Goal: Information Seeking & Learning: Learn about a topic

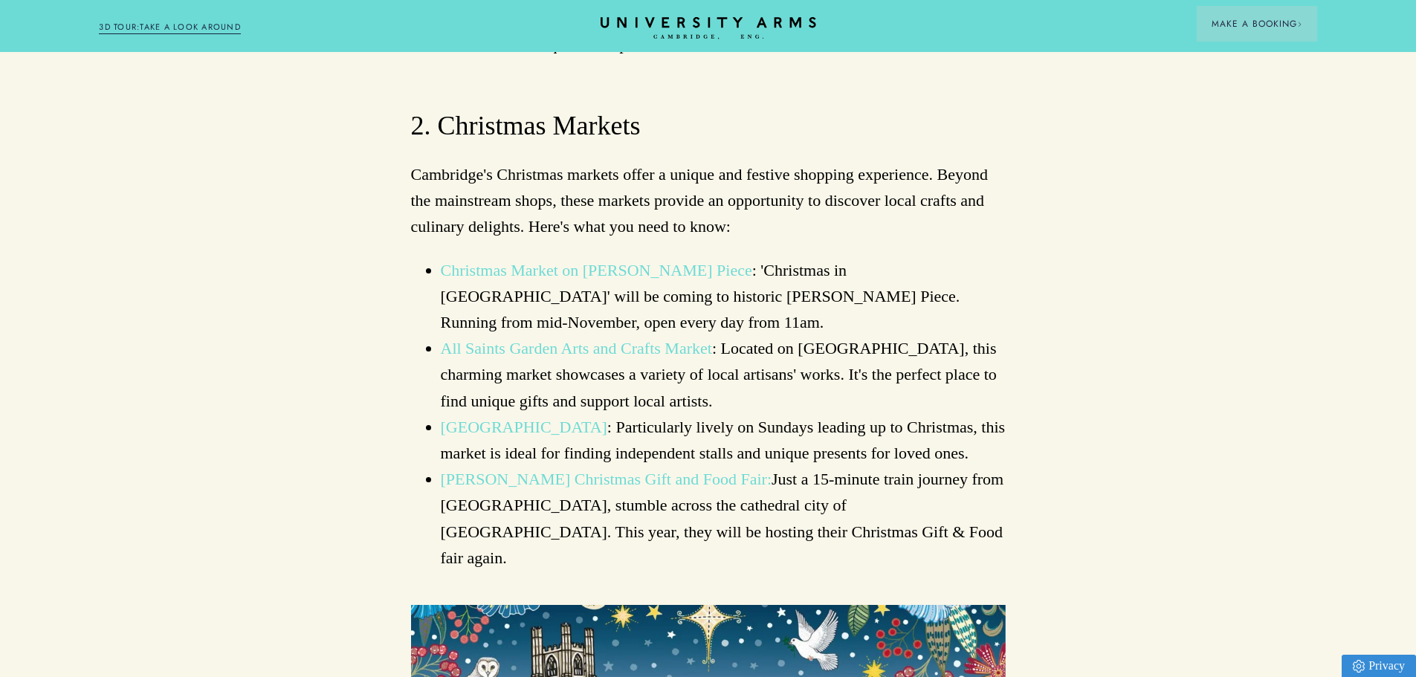
scroll to position [2007, 0]
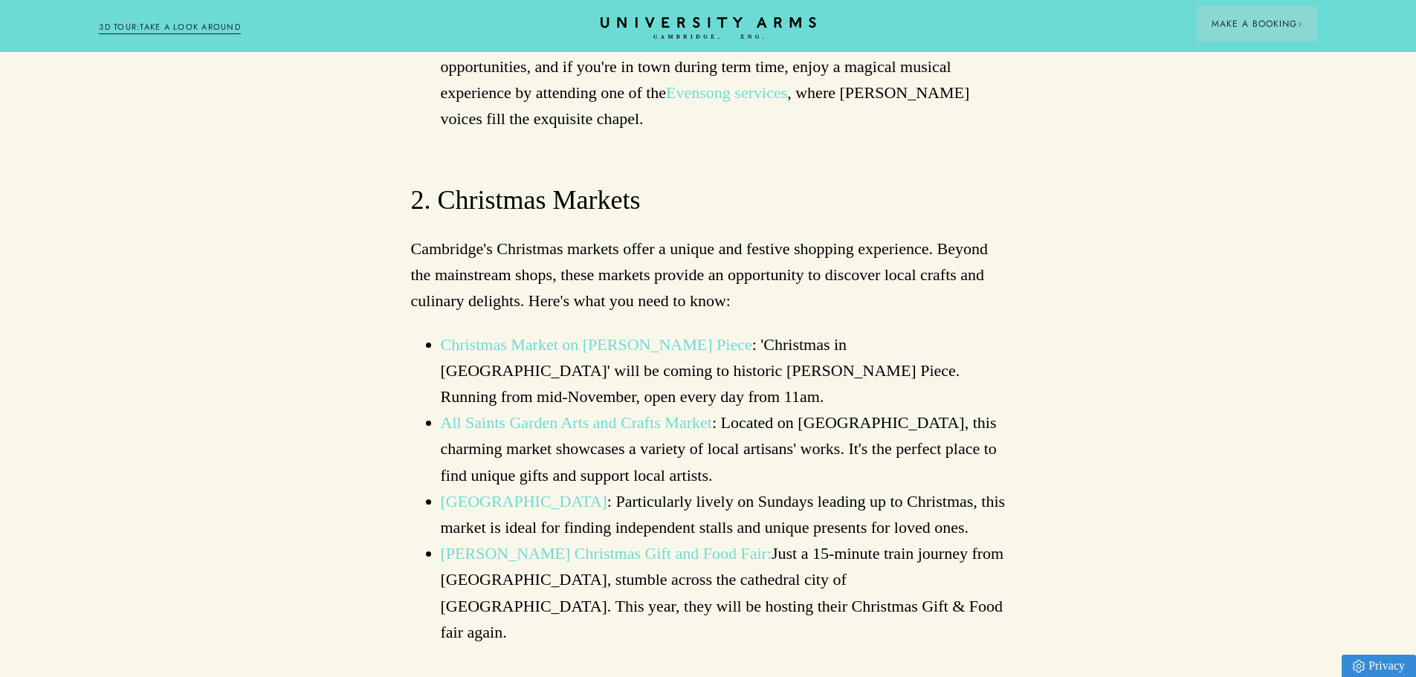
click at [562, 544] on link "[PERSON_NAME] Christmas Gift and Food Fair:" at bounding box center [607, 553] width 332 height 19
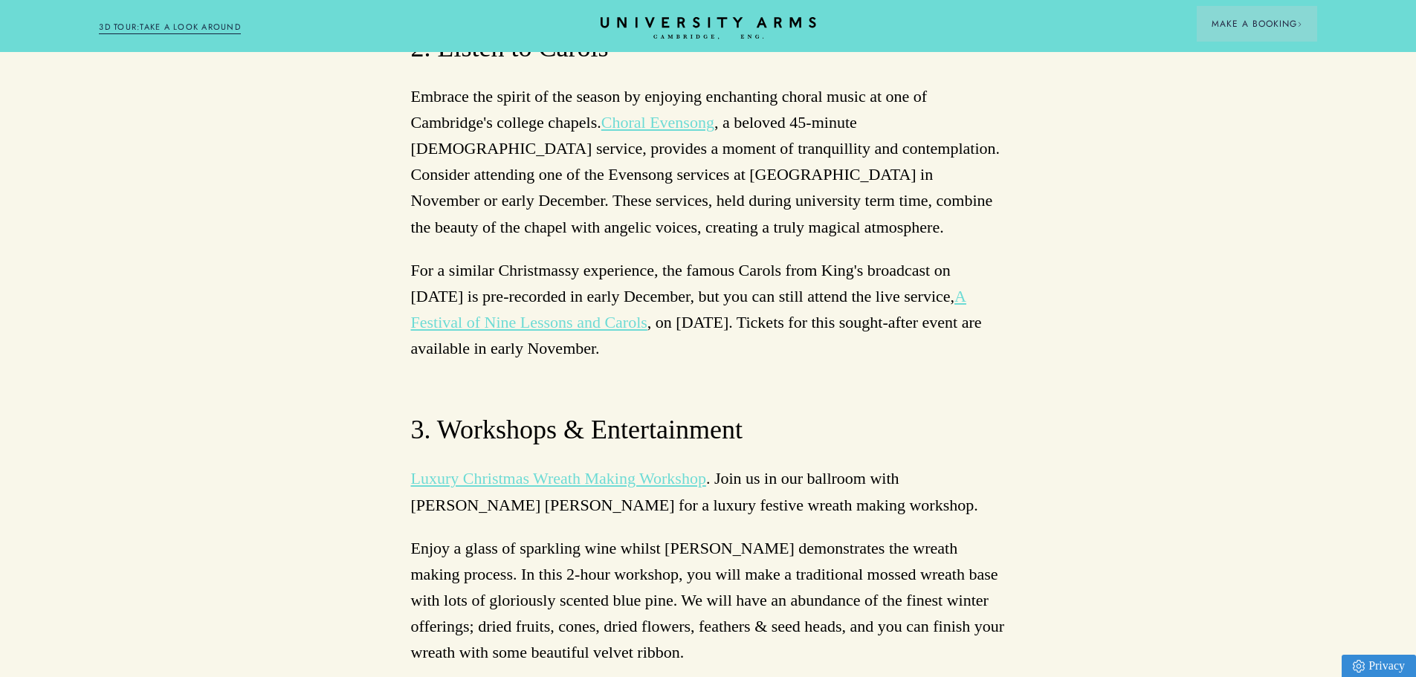
scroll to position [4831, 0]
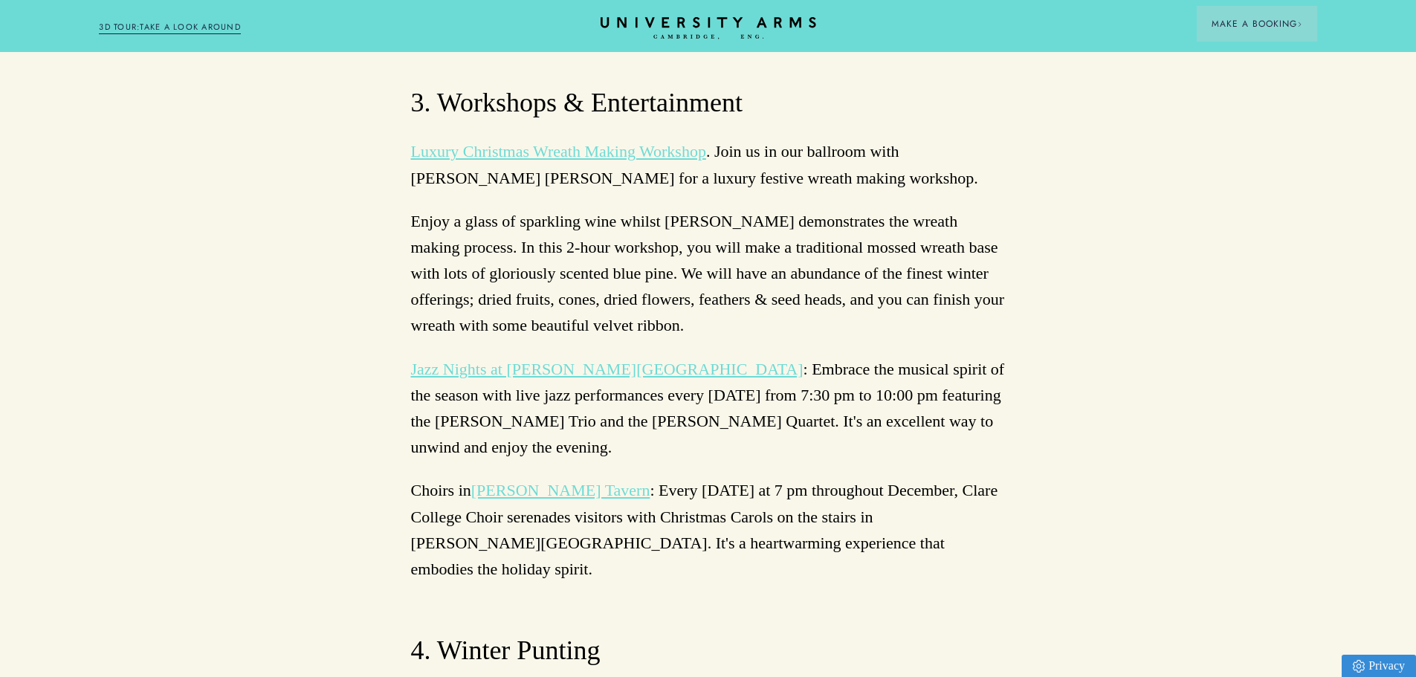
scroll to position [5203, 0]
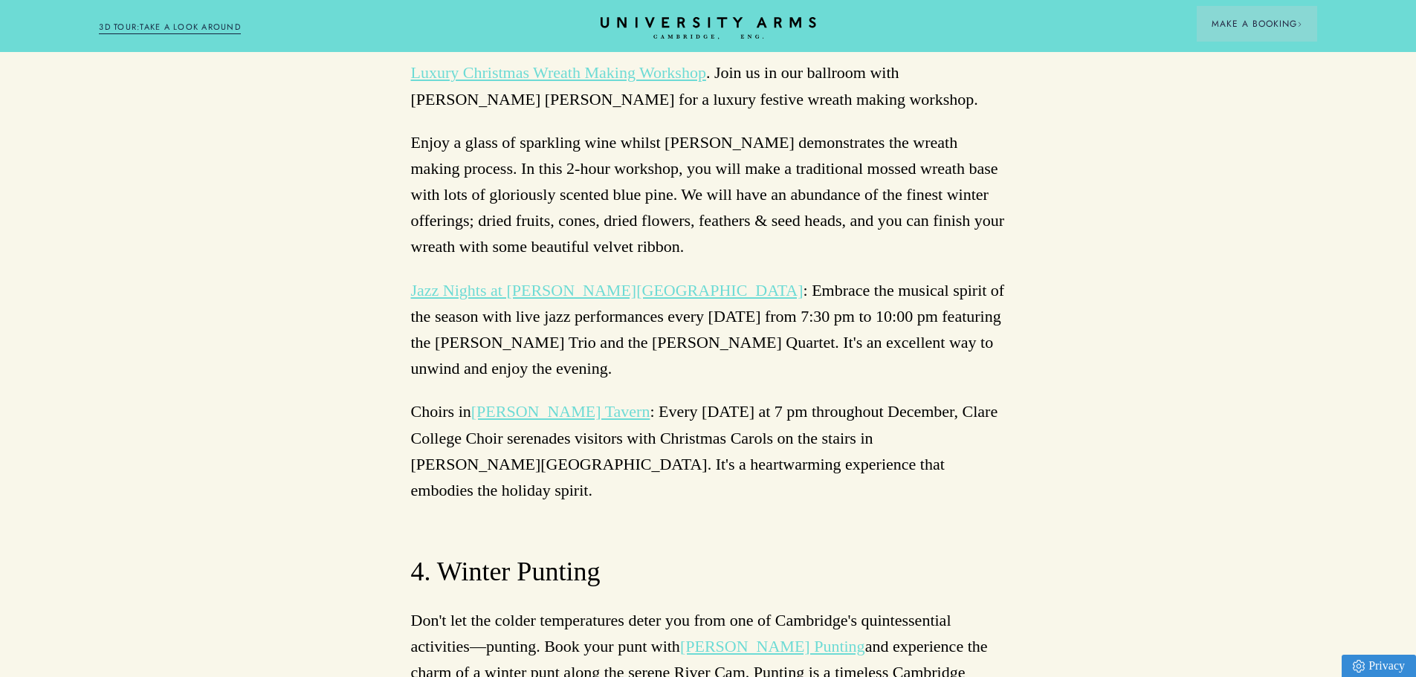
click at [785, 637] on link "[PERSON_NAME] Punting" at bounding box center [772, 646] width 185 height 19
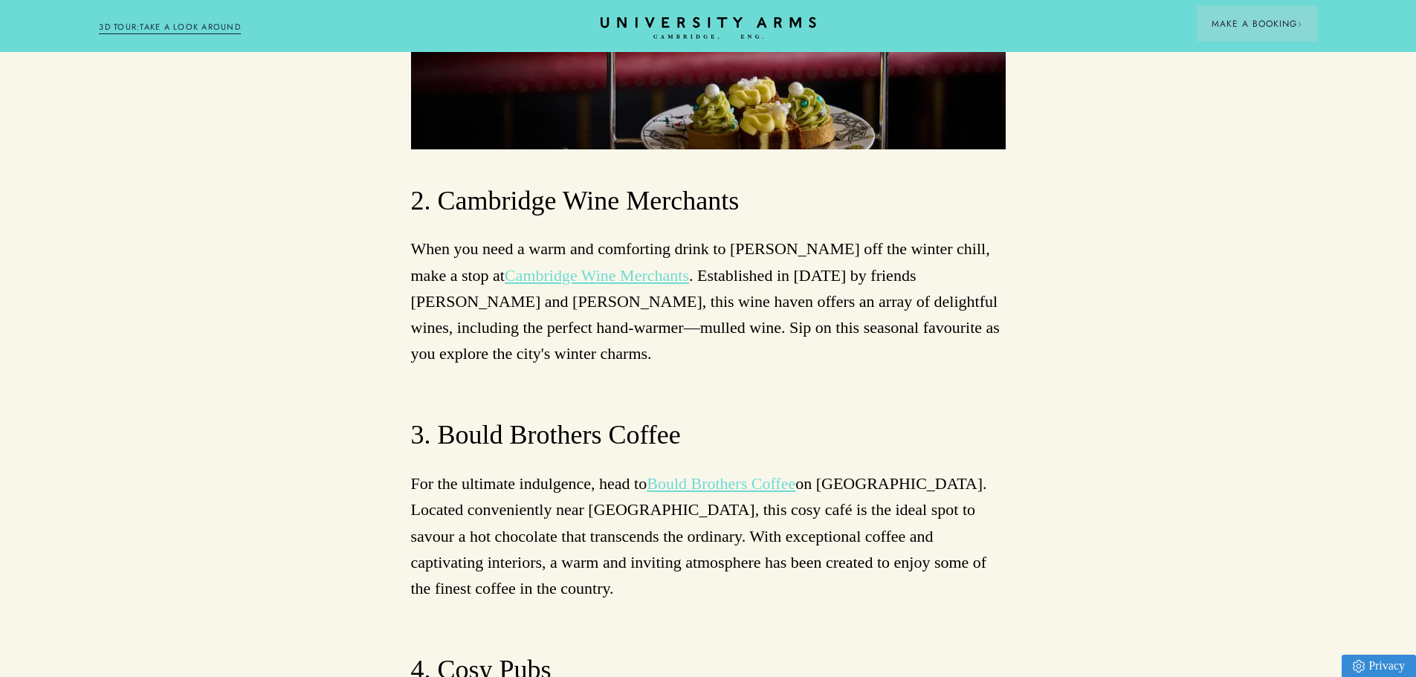
scroll to position [7656, 0]
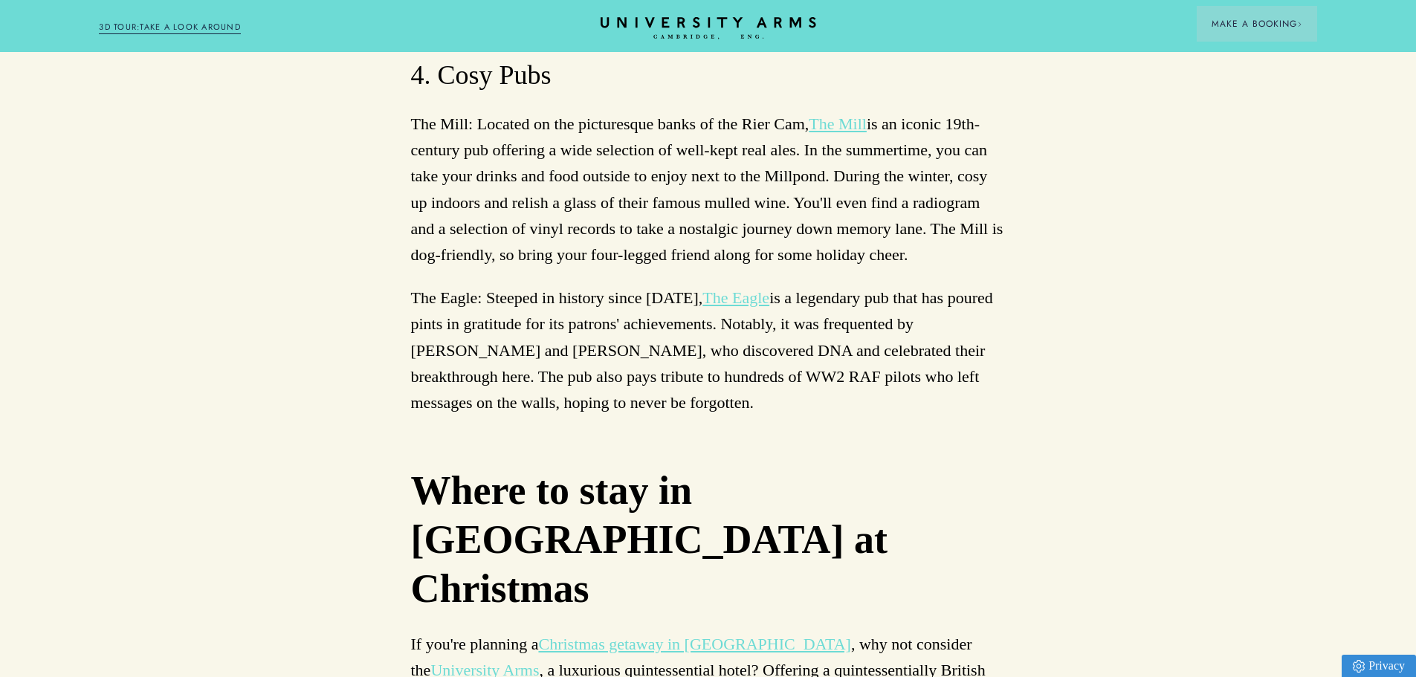
scroll to position [8250, 0]
click at [539, 660] on link "University Arms" at bounding box center [484, 669] width 109 height 19
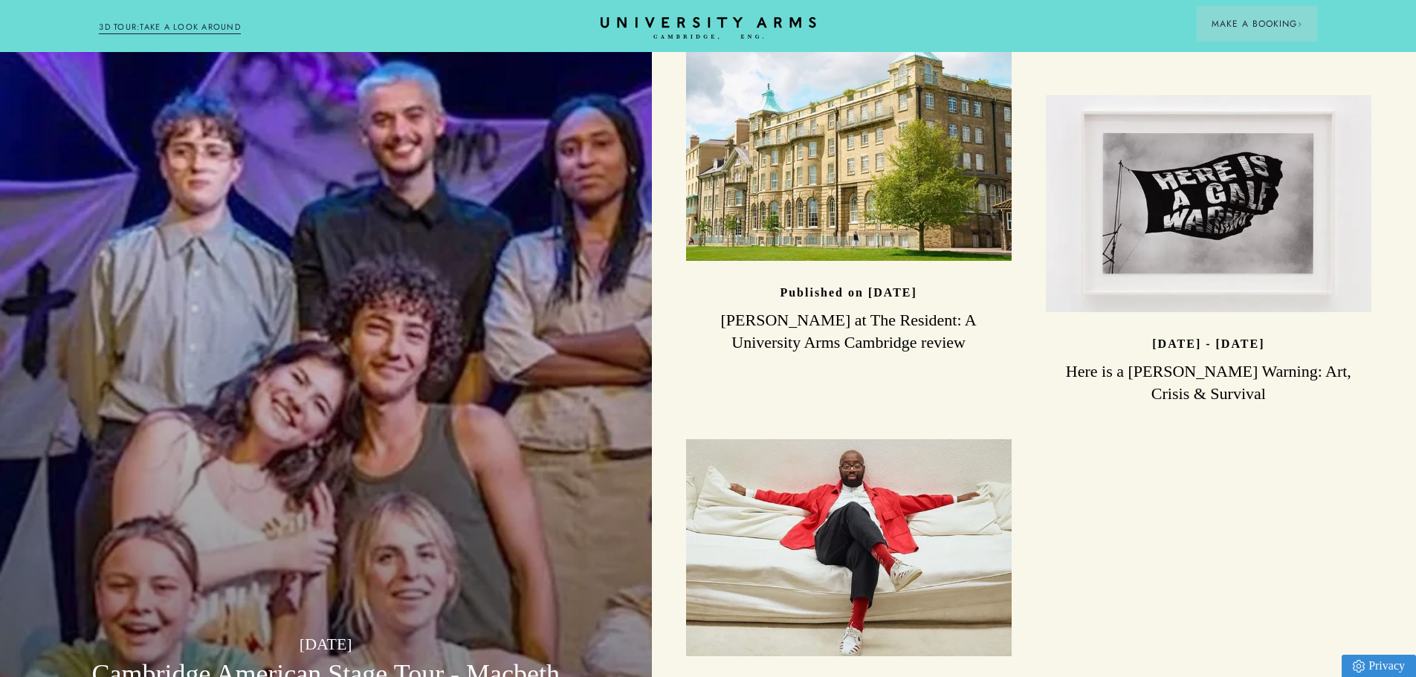
scroll to position [4162, 0]
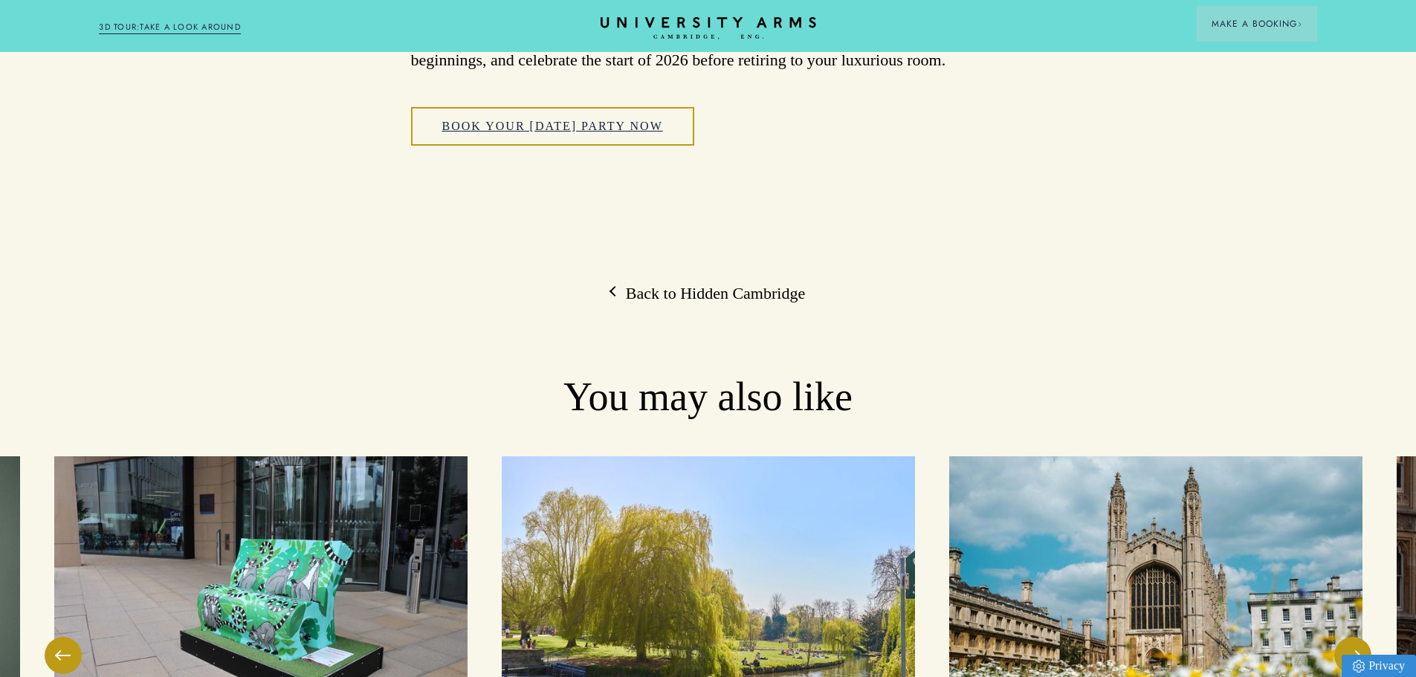
scroll to position [8994, 0]
